Goal: Task Accomplishment & Management: Manage account settings

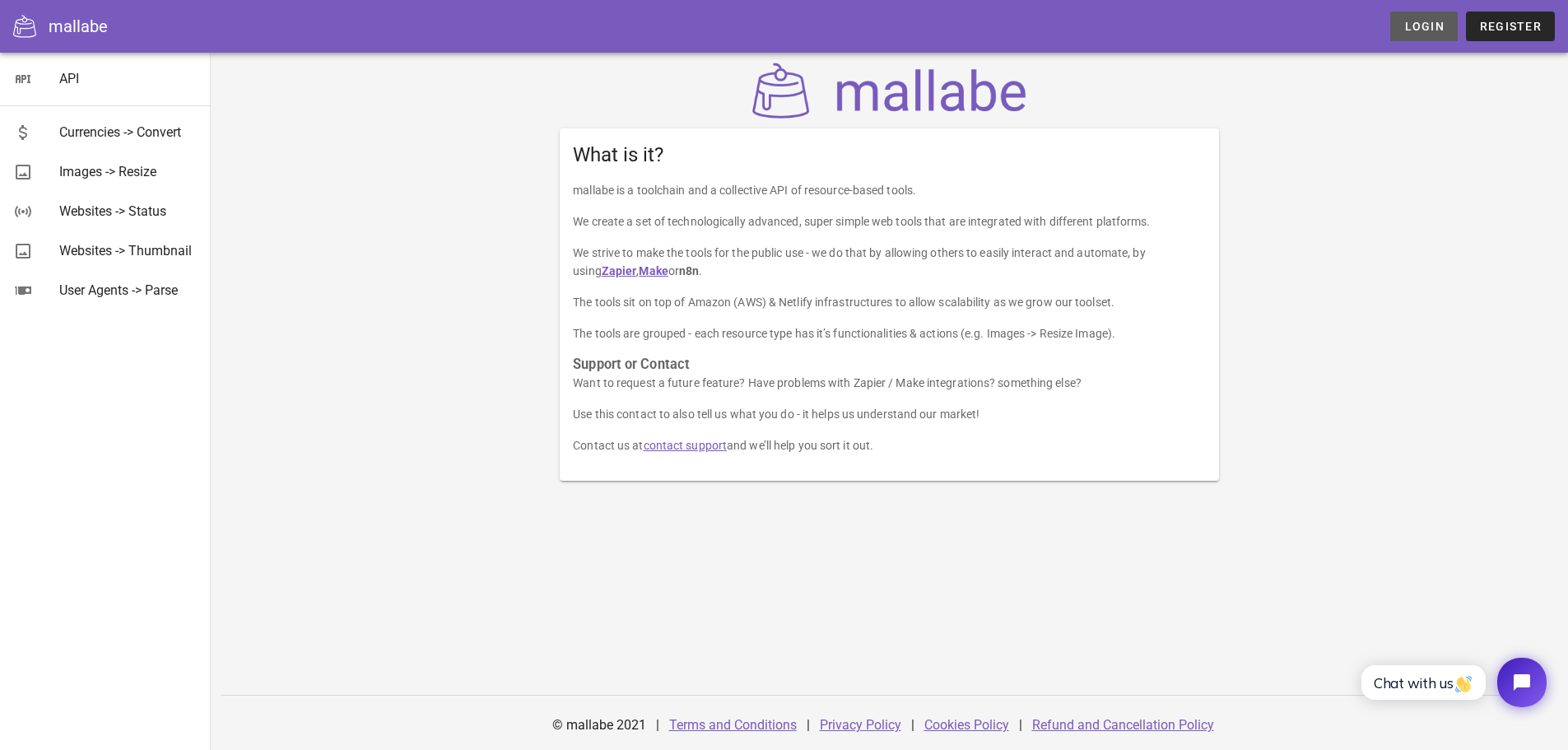
click at [1434, 26] on span "Login" at bounding box center [1424, 26] width 40 height 13
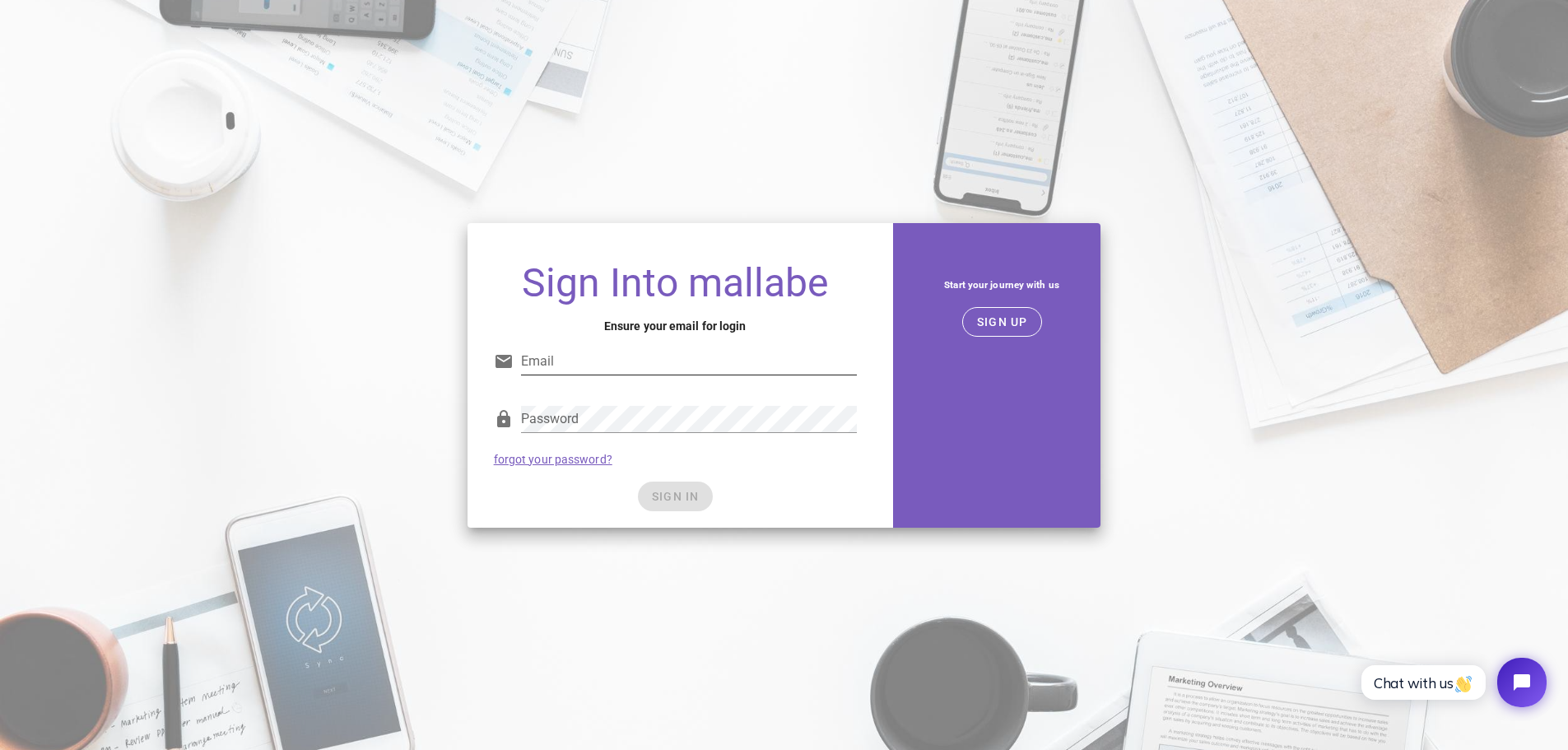
type input "[EMAIL_ADDRESS][DOMAIN_NAME]"
click at [680, 497] on div "SIGN IN" at bounding box center [676, 496] width 363 height 30
click at [676, 490] on span "SIGN IN" at bounding box center [675, 496] width 48 height 13
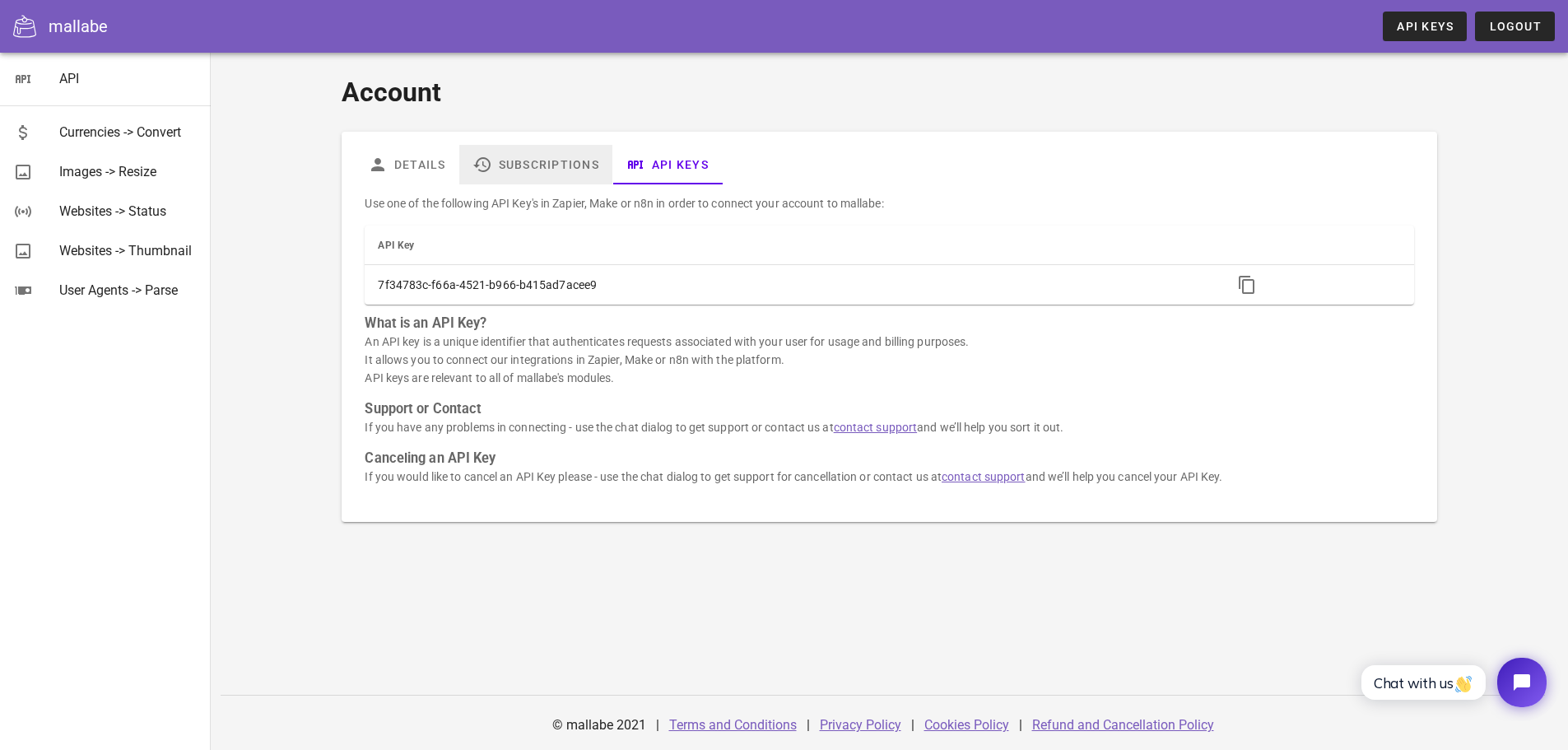
click at [540, 165] on link "Subscriptions" at bounding box center [536, 163] width 154 height 39
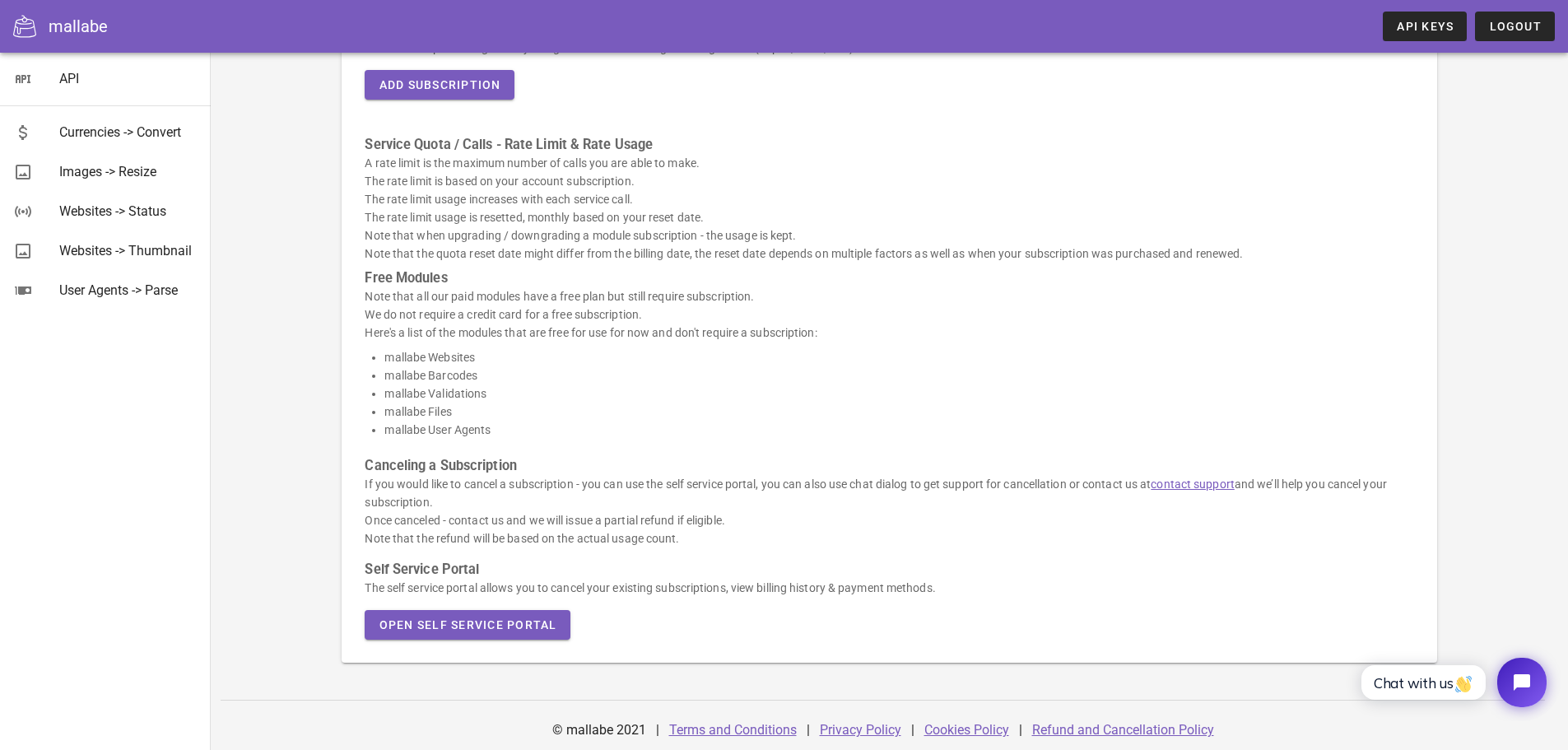
scroll to position [284, 0]
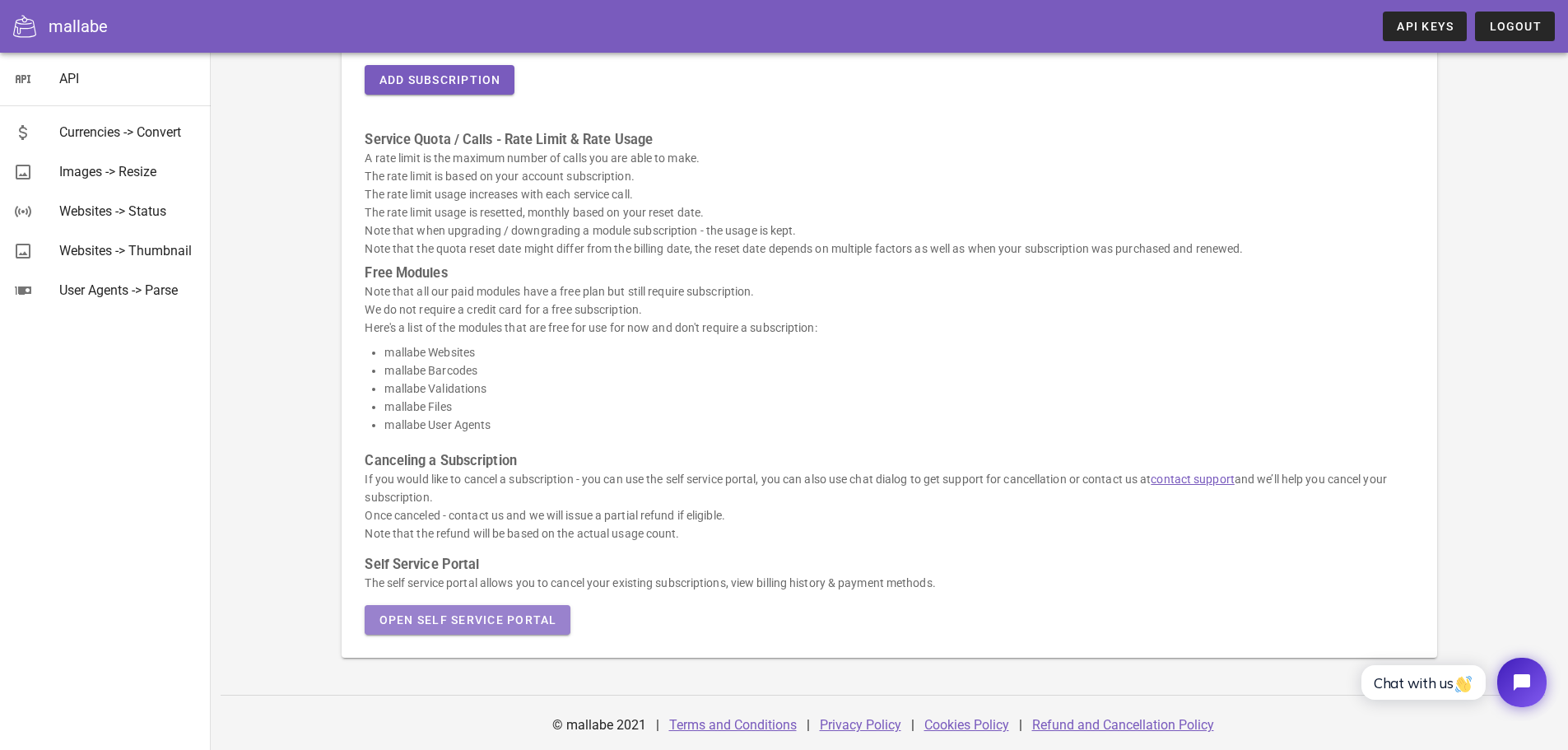
click at [485, 618] on span "Open Self Service Portal" at bounding box center [467, 619] width 179 height 13
